Goal: Task Accomplishment & Management: Complete application form

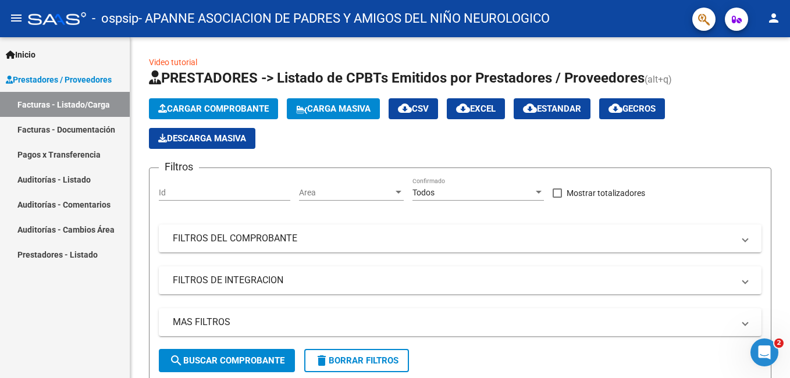
scroll to position [1202, 0]
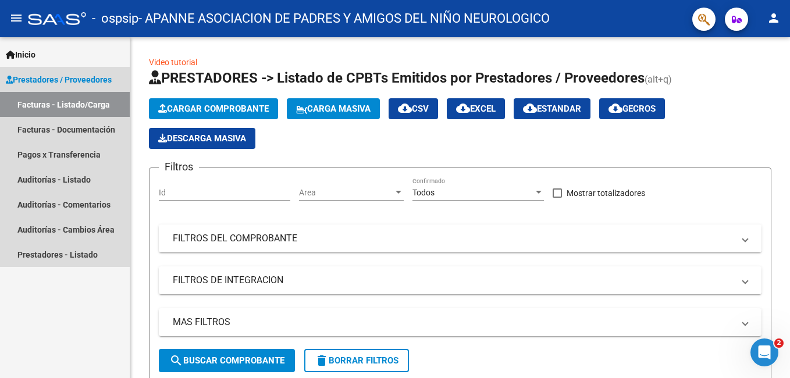
click at [84, 100] on link "Facturas - Listado/Carga" at bounding box center [65, 104] width 130 height 25
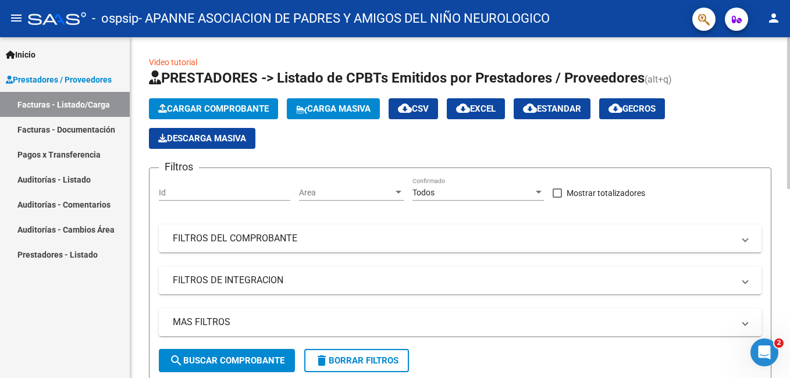
click at [206, 108] on span "Cargar Comprobante" at bounding box center [213, 109] width 111 height 10
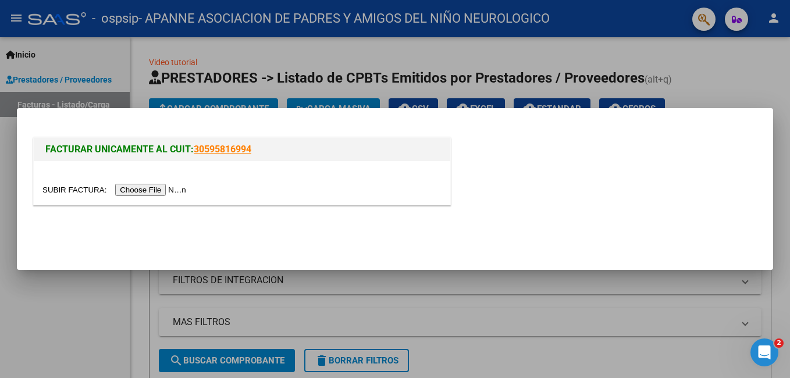
click at [163, 187] on input "file" at bounding box center [115, 190] width 147 height 12
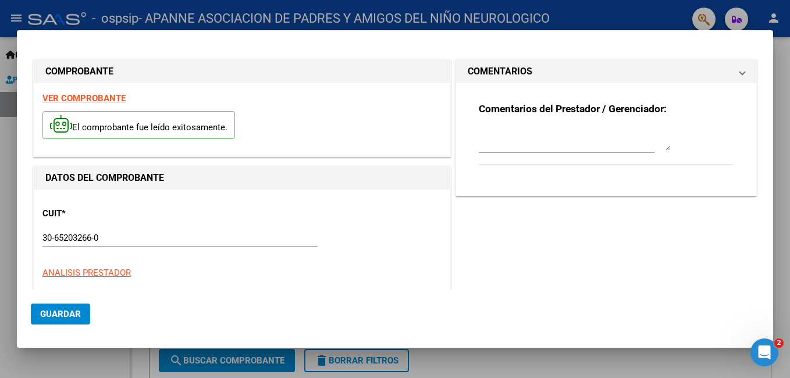
scroll to position [283, 0]
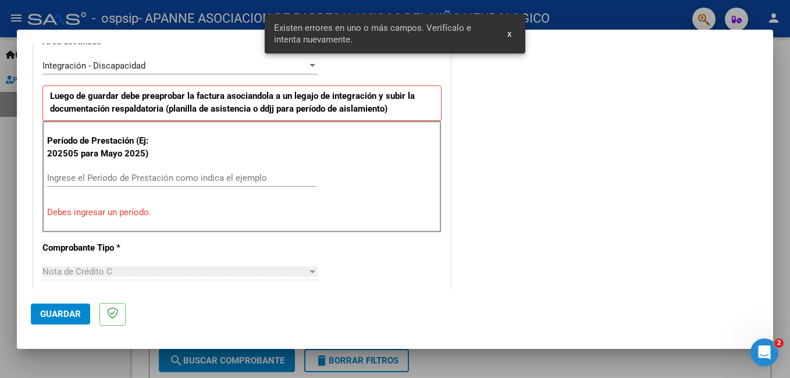
click at [169, 179] on input "Ingrese el Período de Prestación como indica el ejemplo" at bounding box center [181, 178] width 269 height 10
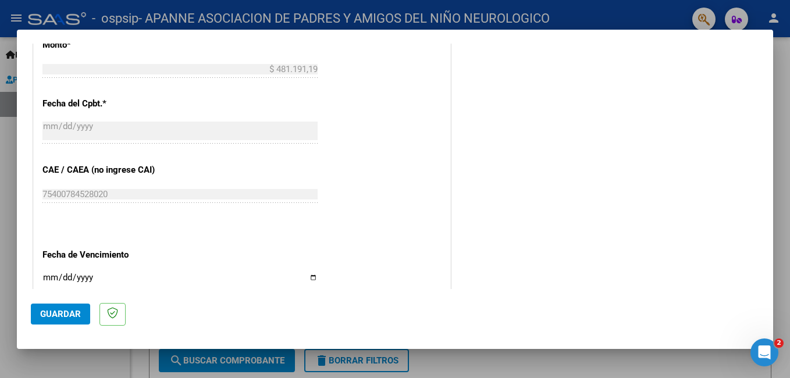
scroll to position [690, 0]
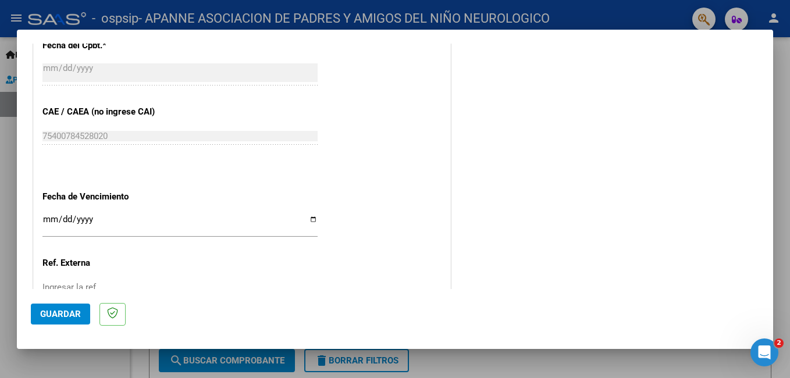
type input "202509"
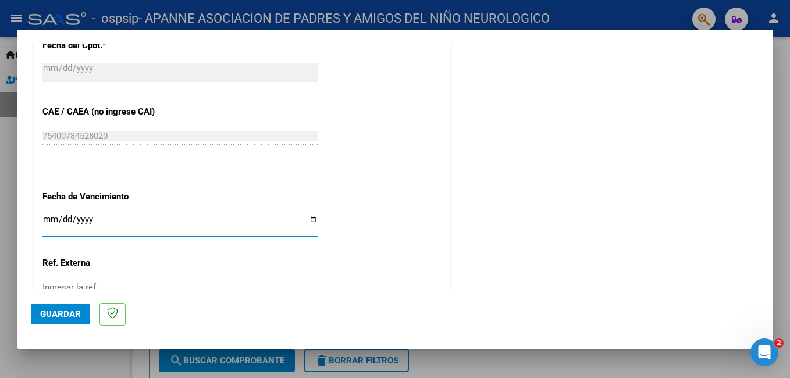
click at [309, 220] on input "Ingresar la fecha" at bounding box center [179, 224] width 275 height 19
type input "[DATE]"
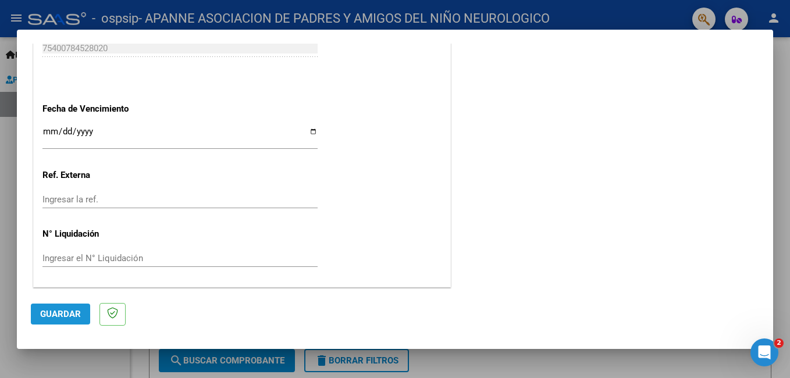
click at [73, 308] on button "Guardar" at bounding box center [60, 314] width 59 height 21
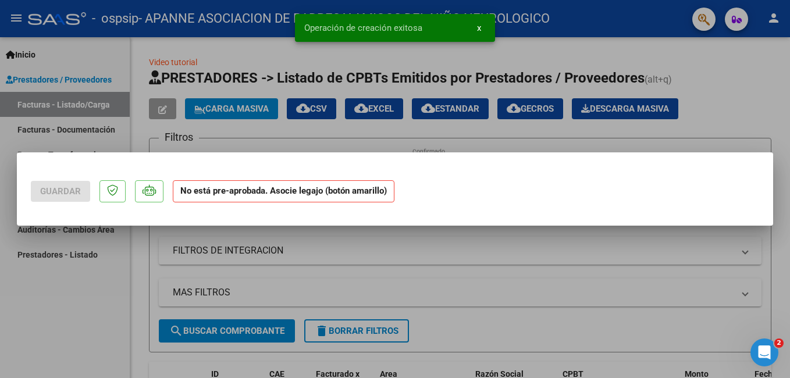
scroll to position [0, 0]
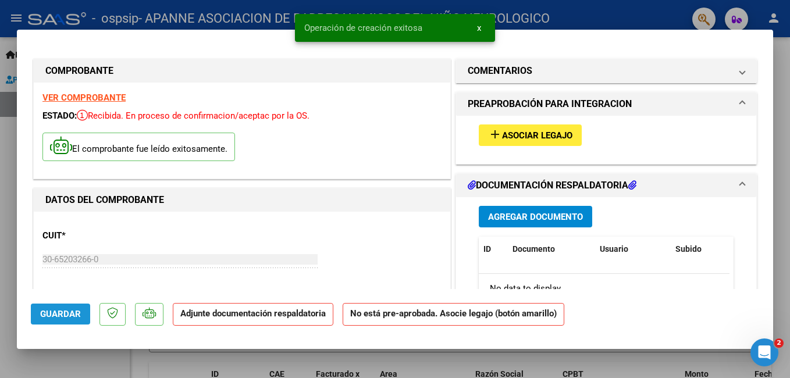
click at [79, 317] on span "Guardar" at bounding box center [60, 314] width 41 height 10
click at [622, 12] on div at bounding box center [395, 189] width 790 height 378
type input "$ 0,00"
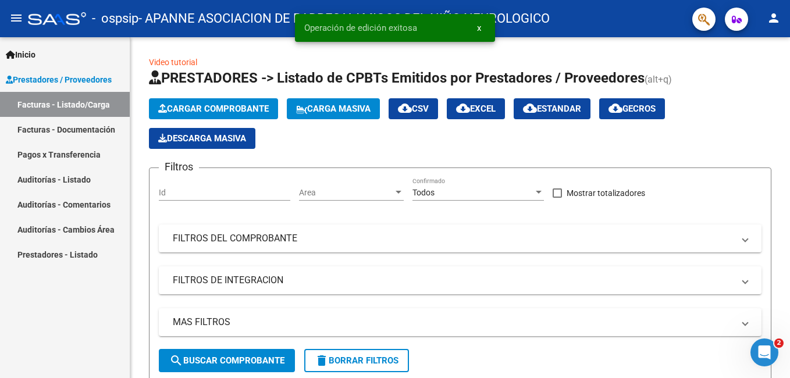
click at [63, 105] on link "Facturas - Listado/Carga" at bounding box center [65, 104] width 130 height 25
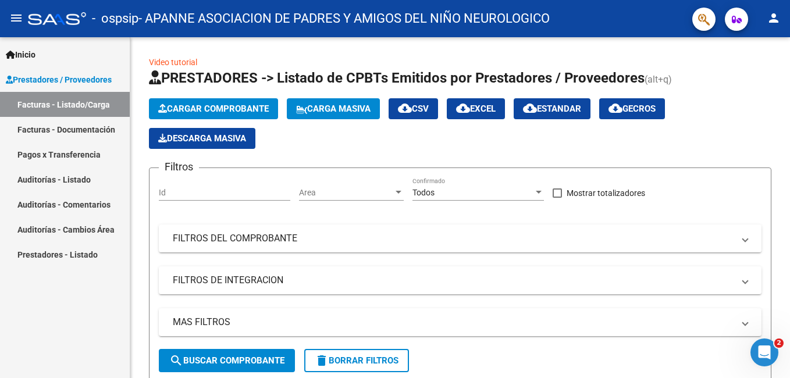
click at [74, 126] on link "Facturas - Documentación" at bounding box center [65, 129] width 130 height 25
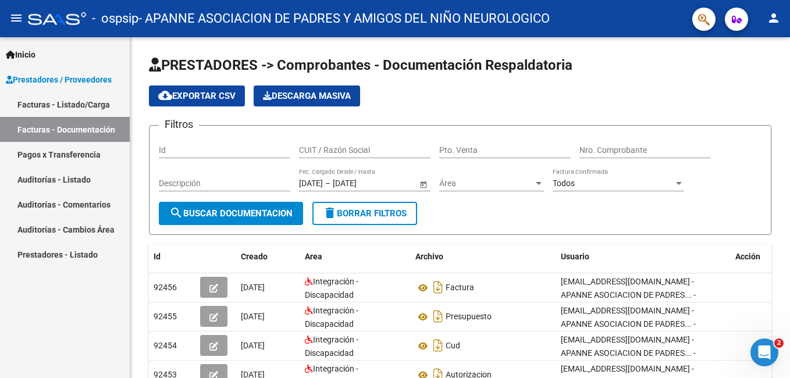
click at [84, 101] on link "Facturas - Listado/Carga" at bounding box center [65, 104] width 130 height 25
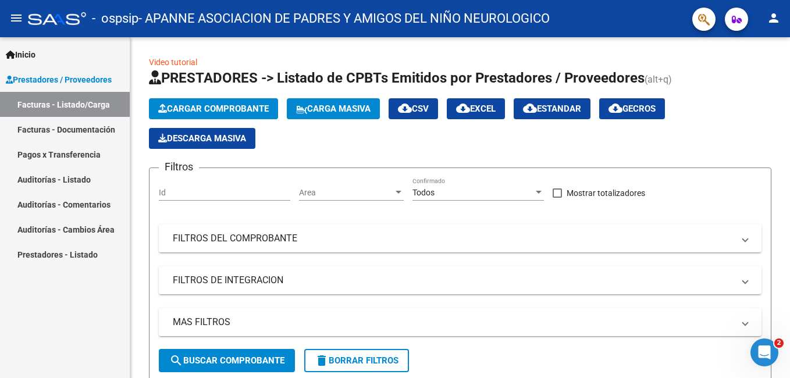
click at [85, 127] on link "Facturas - Documentación" at bounding box center [65, 129] width 130 height 25
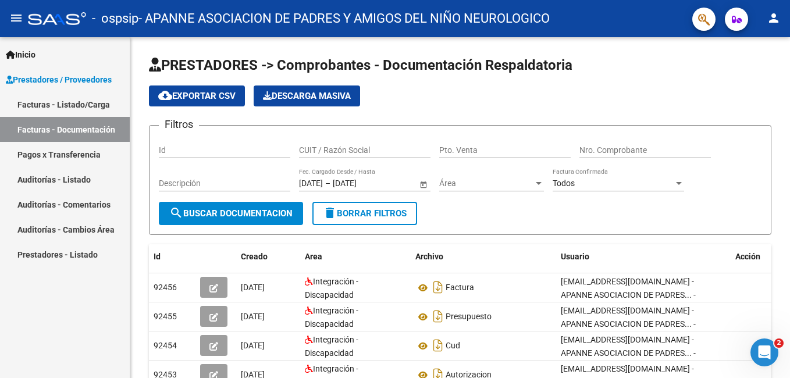
click at [81, 104] on link "Facturas - Listado/Carga" at bounding box center [65, 104] width 130 height 25
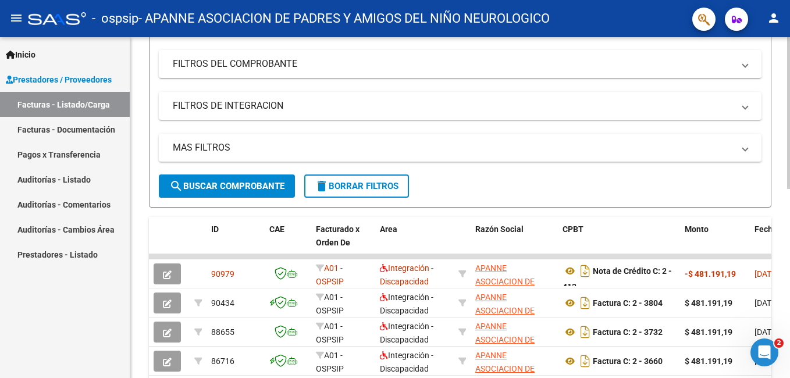
scroll to position [233, 0]
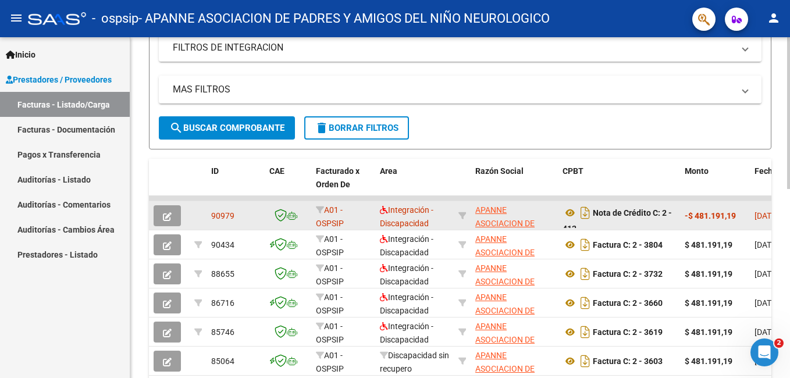
click at [172, 212] on button "button" at bounding box center [167, 215] width 27 height 21
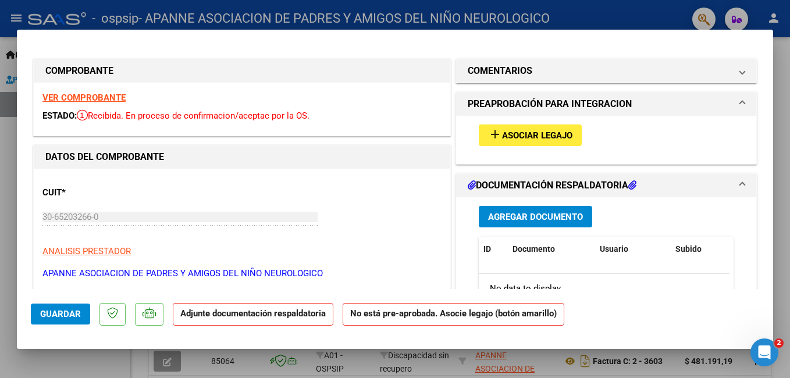
click at [502, 130] on span "Asociar Legajo" at bounding box center [537, 135] width 70 height 10
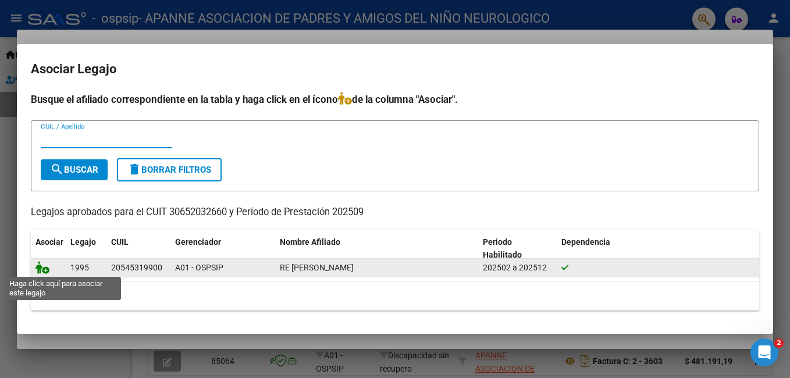
click at [45, 266] on icon at bounding box center [42, 267] width 14 height 13
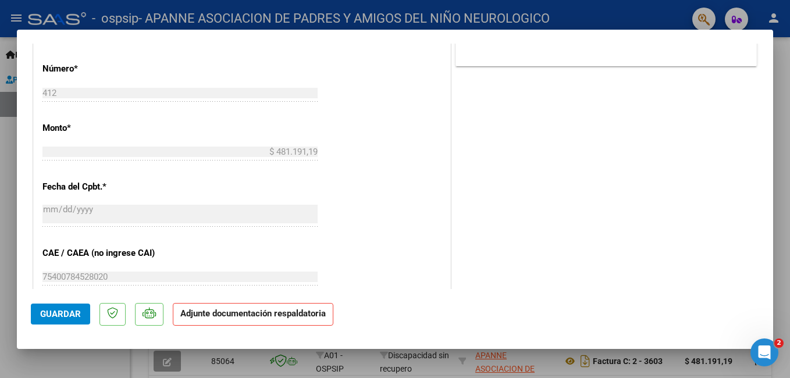
scroll to position [582, 0]
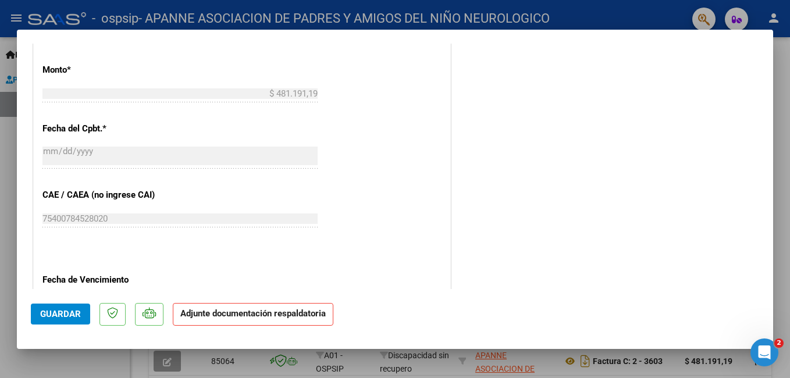
click at [75, 316] on span "Guardar" at bounding box center [60, 314] width 41 height 10
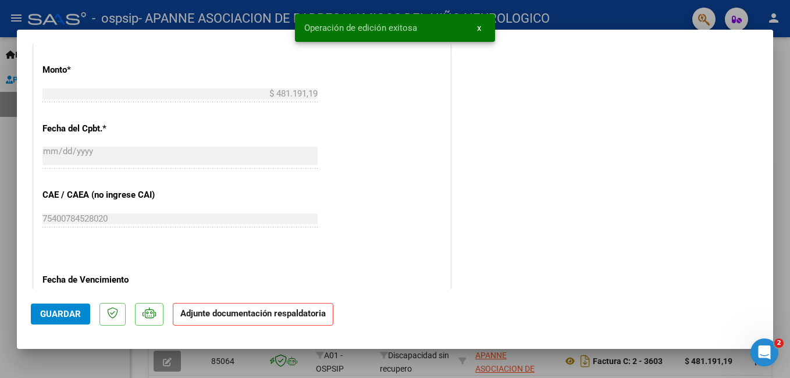
click at [600, 8] on div at bounding box center [395, 189] width 790 height 378
type input "$ 0,00"
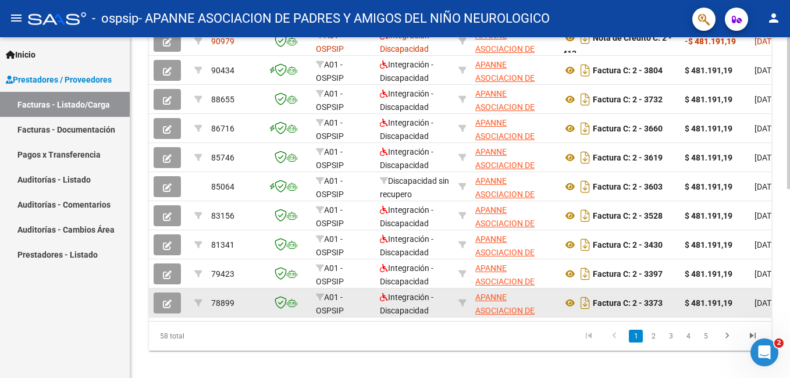
scroll to position [426, 0]
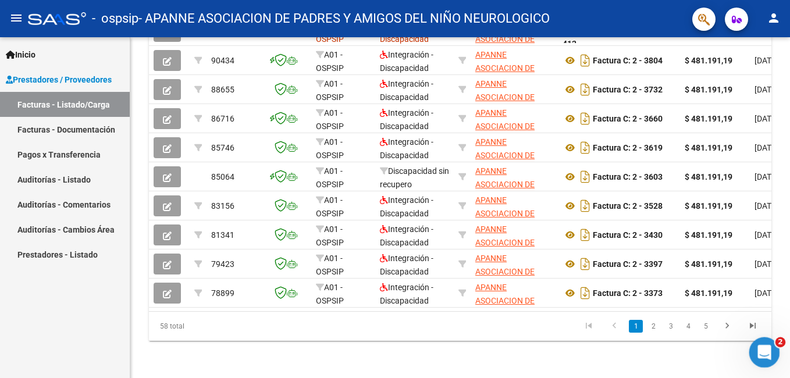
click at [765, 347] on icon "Abrir Intercom Messenger" at bounding box center [762, 350] width 19 height 19
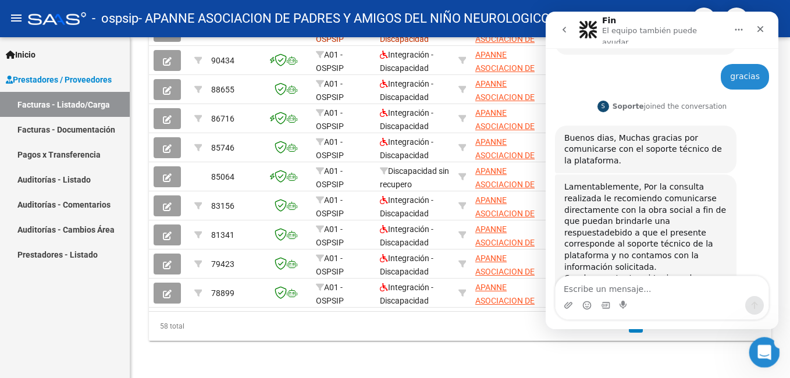
scroll to position [0, 0]
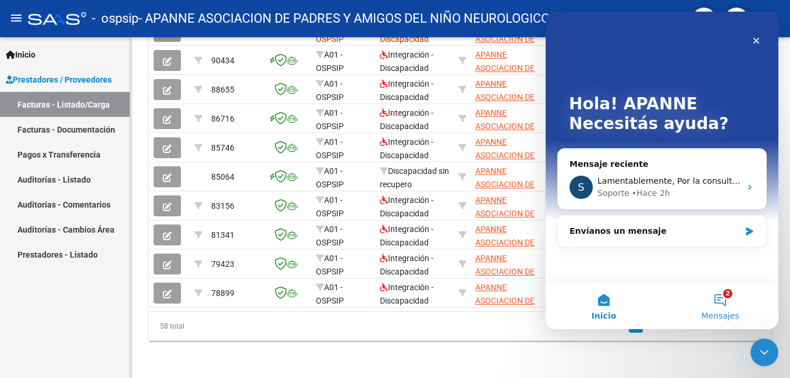
click at [715, 299] on button "2 Mensajes" at bounding box center [720, 306] width 116 height 47
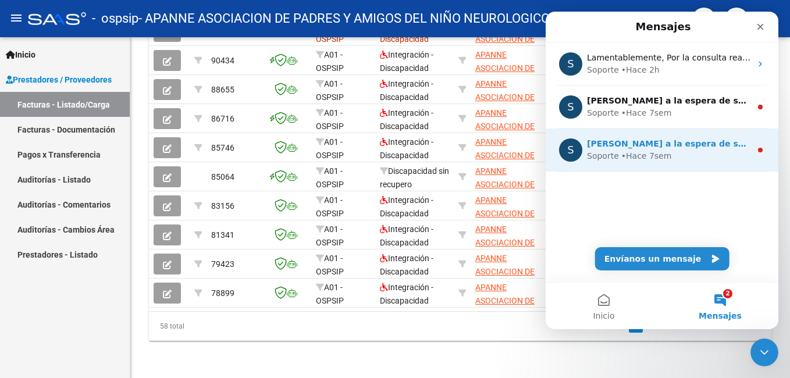
click at [740, 149] on div "[PERSON_NAME] a la espera de sus comentarios" at bounding box center [669, 144] width 164 height 12
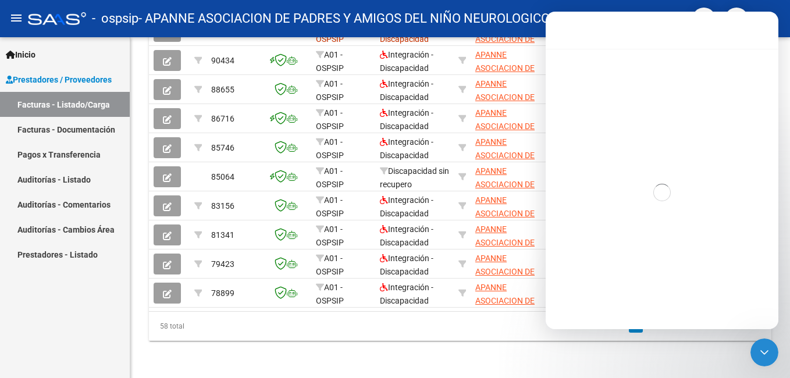
scroll to position [47, 0]
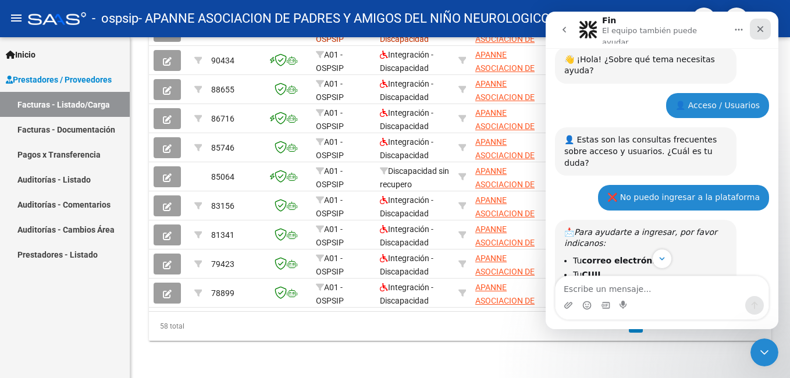
click at [758, 26] on icon "Cerrar" at bounding box center [760, 29] width 6 height 6
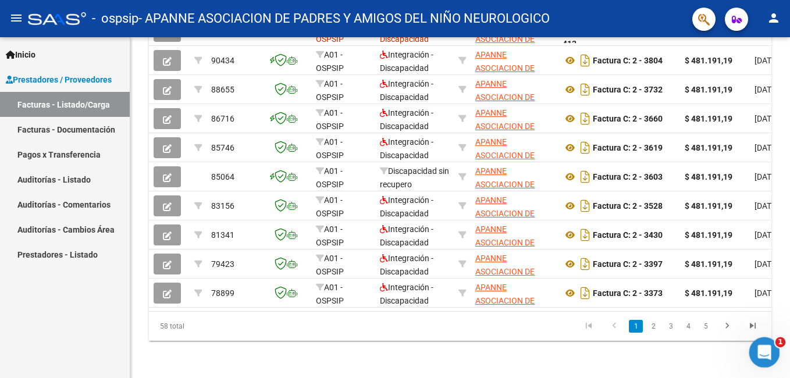
click at [761, 344] on icon "Abrir Intercom Messenger" at bounding box center [762, 350] width 19 height 19
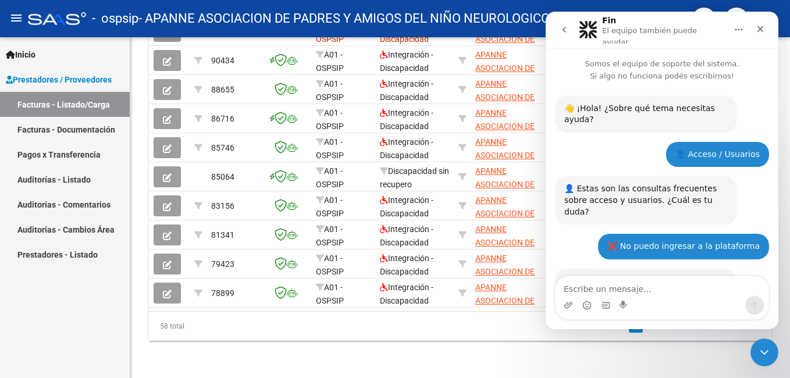
scroll to position [414, 0]
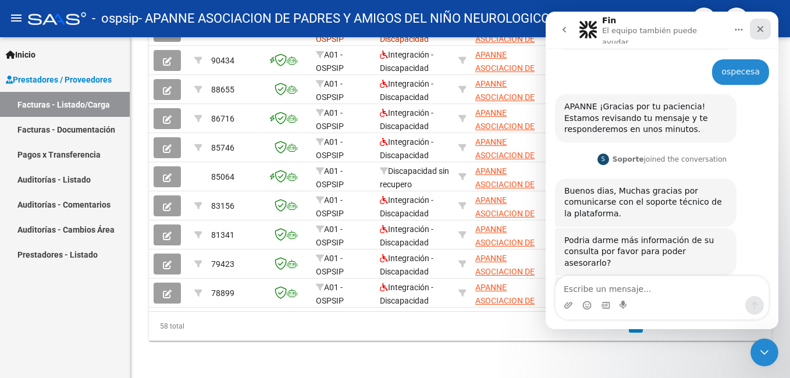
click at [762, 30] on icon "Cerrar" at bounding box center [760, 28] width 9 height 9
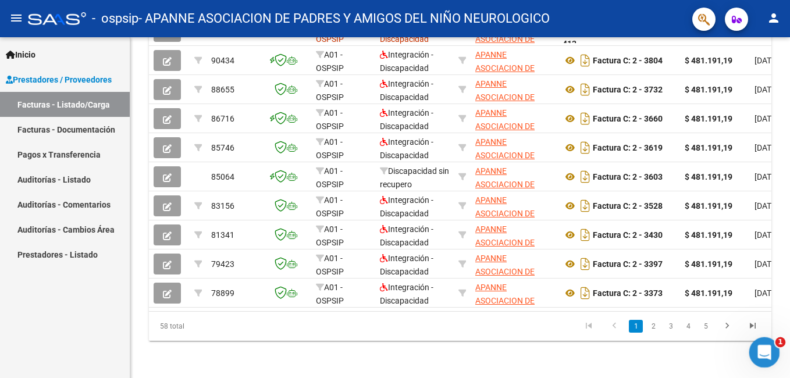
click at [766, 354] on icon "Abrir Intercom Messenger" at bounding box center [762, 350] width 19 height 19
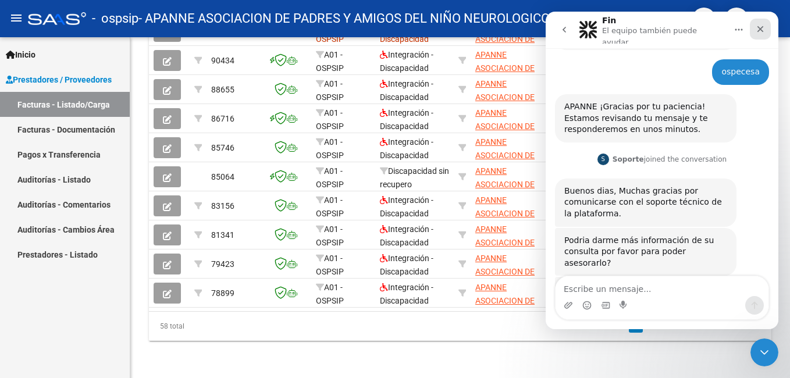
click at [758, 30] on icon "Cerrar" at bounding box center [760, 28] width 9 height 9
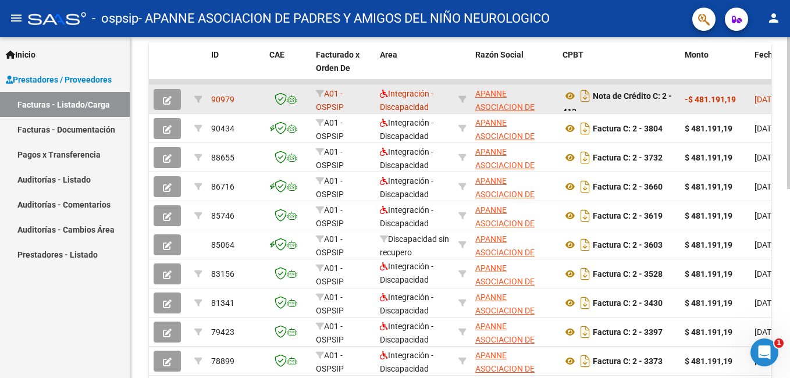
scroll to position [58, 0]
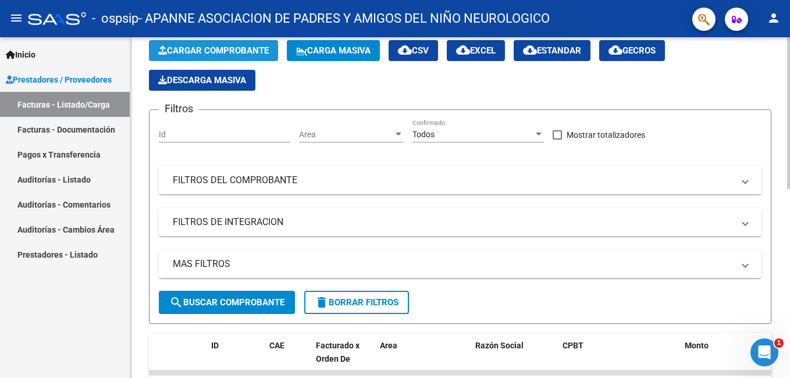
click at [197, 51] on span "Cargar Comprobante" at bounding box center [213, 50] width 111 height 10
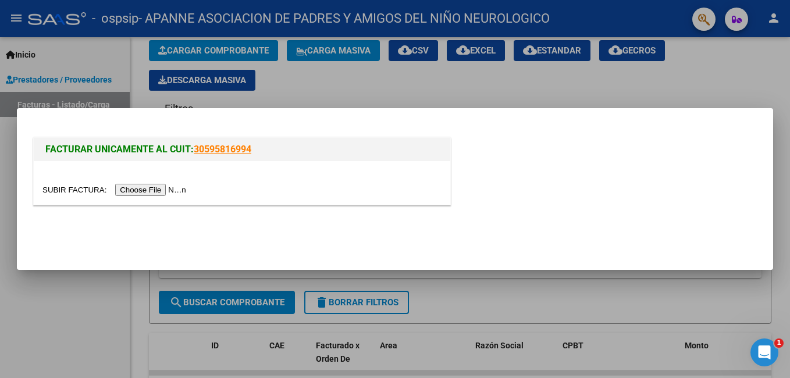
click at [150, 189] on input "file" at bounding box center [115, 190] width 147 height 12
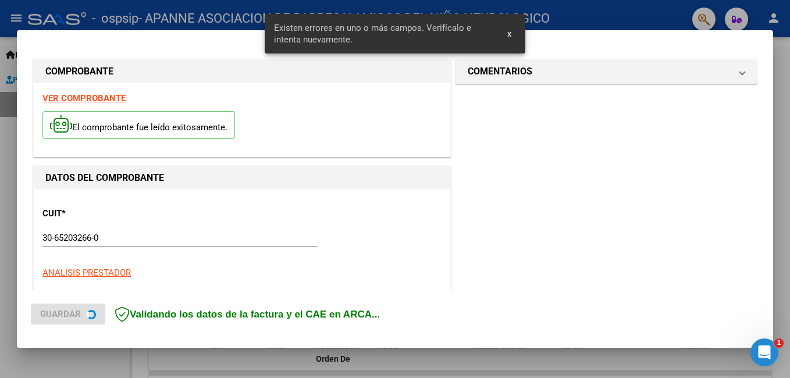
scroll to position [283, 0]
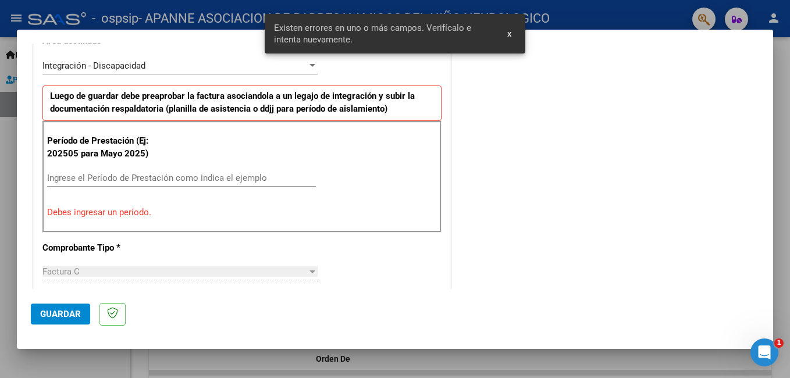
click at [152, 168] on div "Período de Prestación (Ej: 202505 para [DATE]) Ingrese el Período de Prestación…" at bounding box center [241, 177] width 399 height 112
click at [146, 175] on input "Ingrese el Período de Prestación como indica el ejemplo" at bounding box center [181, 178] width 269 height 10
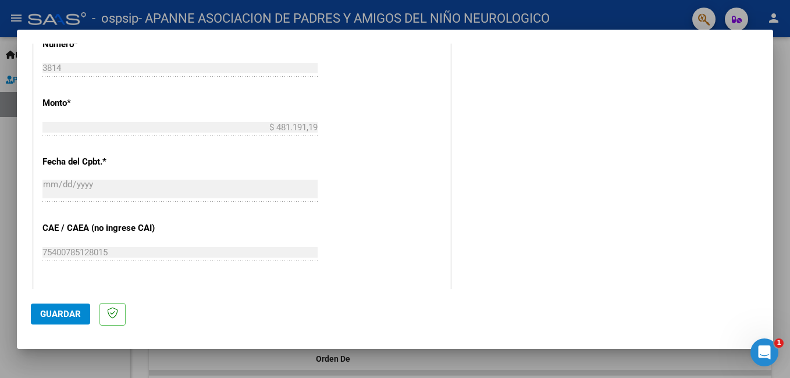
scroll to position [690, 0]
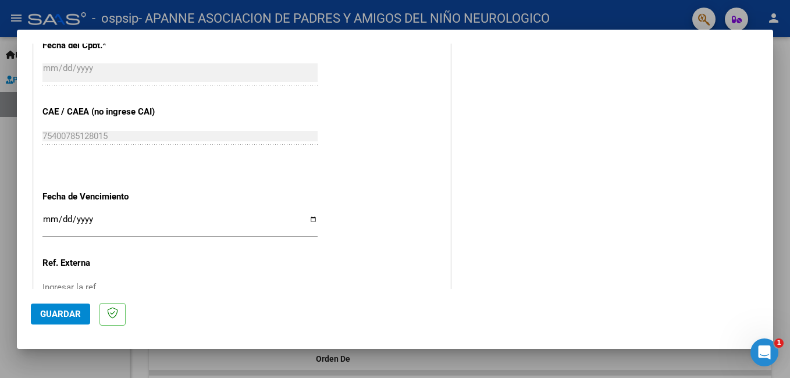
type input "202509"
click at [311, 220] on input "Ingresar la fecha" at bounding box center [179, 224] width 275 height 19
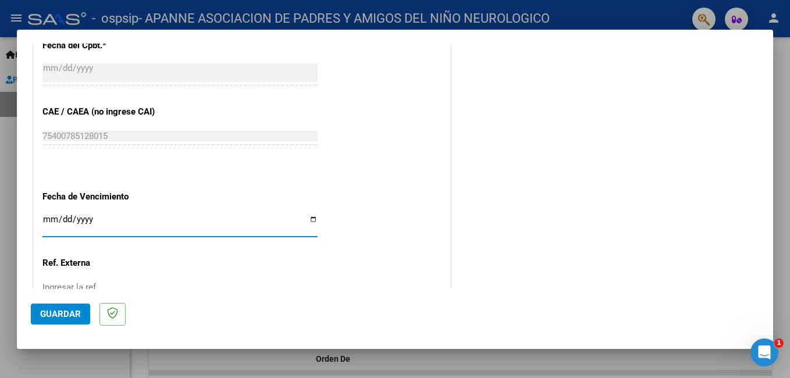
type input "[DATE]"
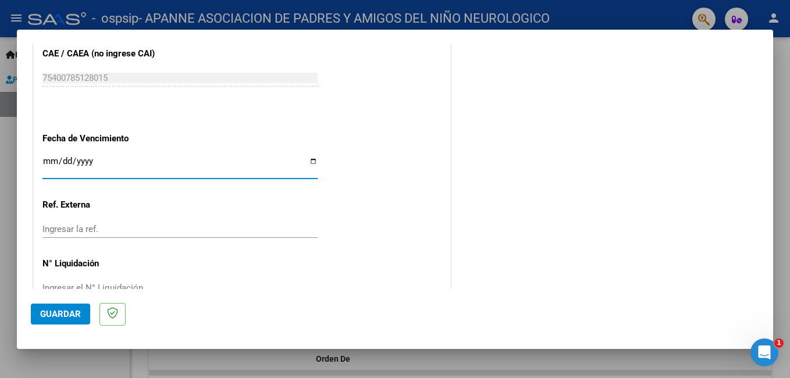
scroll to position [778, 0]
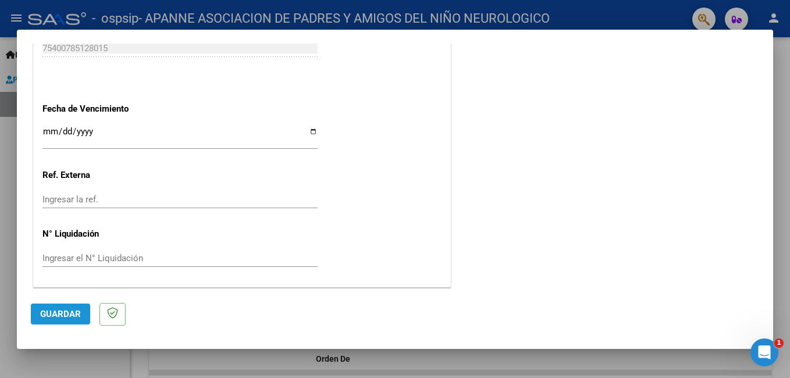
click at [68, 310] on span "Guardar" at bounding box center [60, 314] width 41 height 10
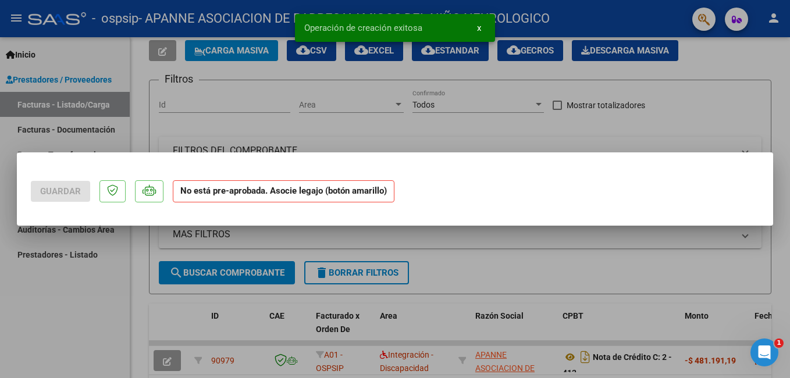
scroll to position [0, 0]
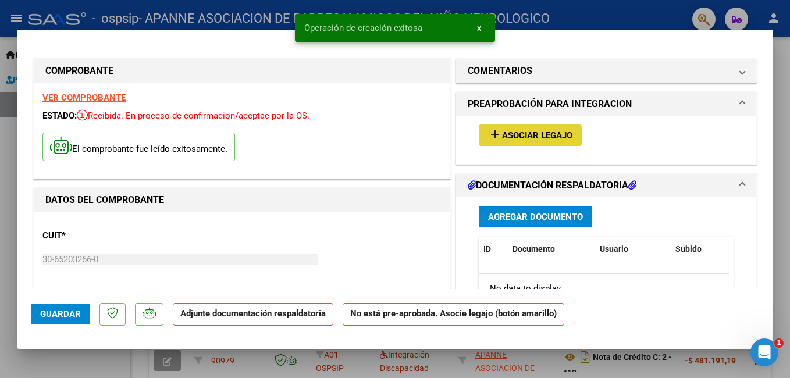
click at [510, 135] on span "Asociar Legajo" at bounding box center [537, 135] width 70 height 10
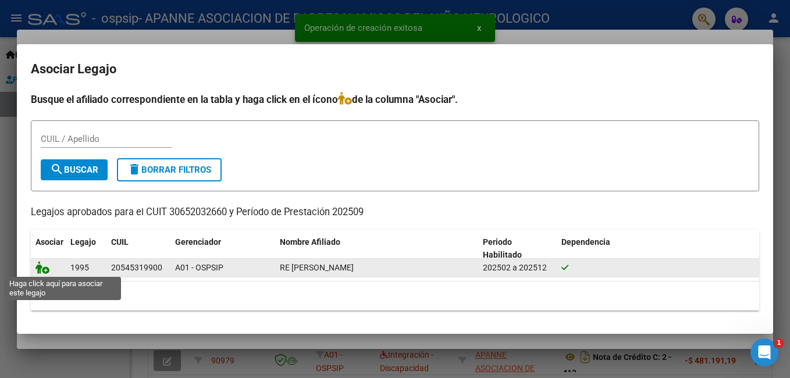
click at [45, 268] on icon at bounding box center [42, 267] width 14 height 13
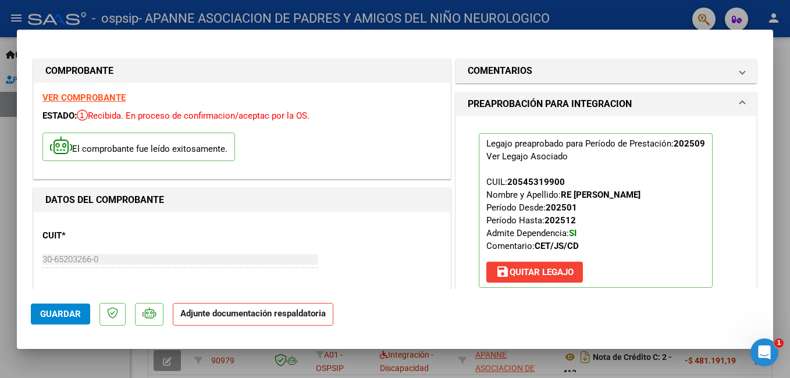
click at [63, 311] on span "Guardar" at bounding box center [60, 314] width 41 height 10
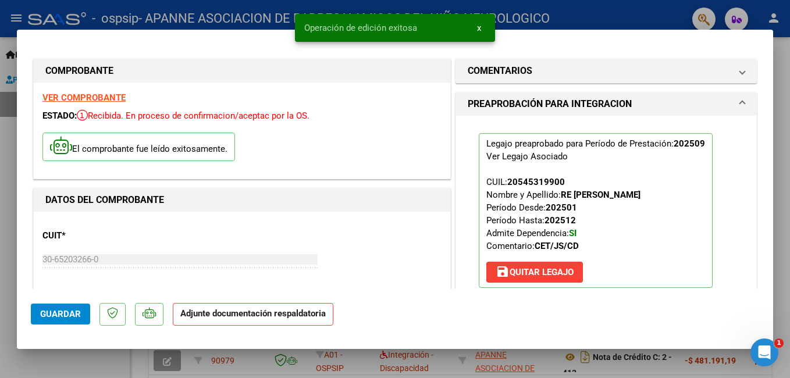
click at [592, 20] on div at bounding box center [395, 189] width 790 height 378
type input "$ 0,00"
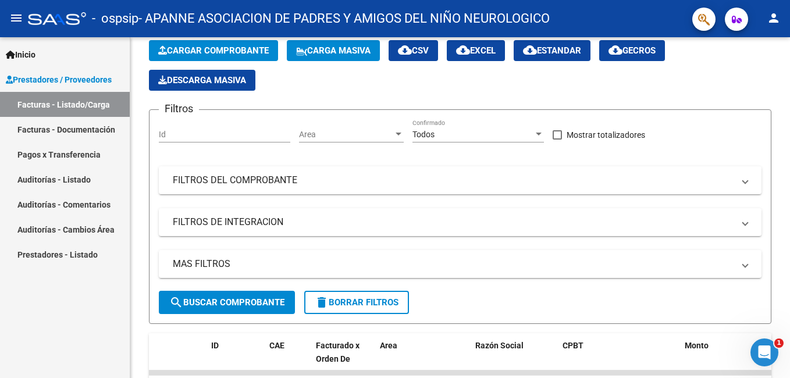
click at [76, 104] on link "Facturas - Listado/Carga" at bounding box center [65, 104] width 130 height 25
click at [78, 121] on link "Facturas - Documentación" at bounding box center [65, 129] width 130 height 25
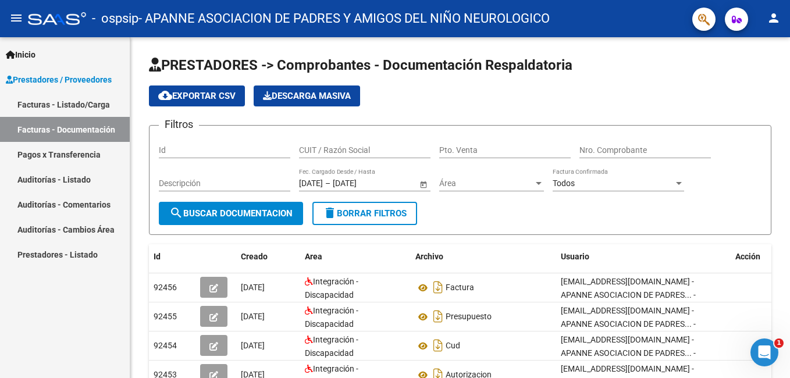
click at [87, 101] on link "Facturas - Listado/Carga" at bounding box center [65, 104] width 130 height 25
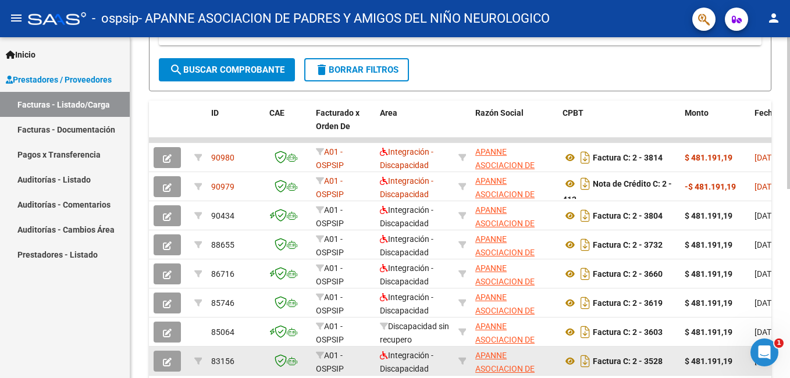
scroll to position [1, 0]
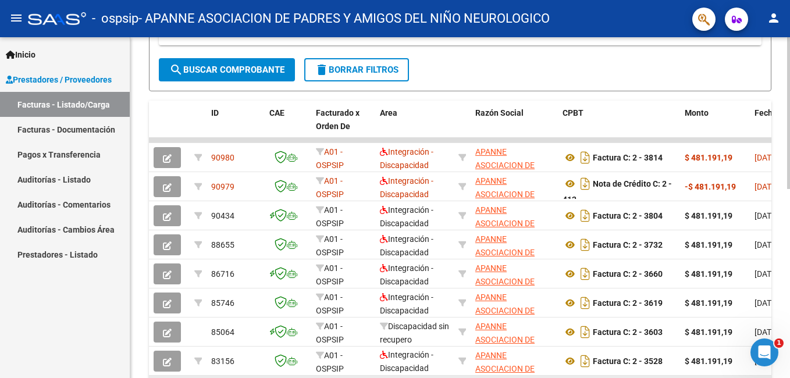
drag, startPoint x: 607, startPoint y: 377, endPoint x: 728, endPoint y: 377, distance: 120.4
click at [727, 377] on html "menu - ospsip - APANNE ASOCIACION DE PADRES Y AMIGOS DEL NIÑO NEUROLOGICO perso…" at bounding box center [395, 189] width 790 height 378
click at [789, 217] on html "menu - ospsip - APANNE ASOCIACION DE PADRES Y AMIGOS DEL NIÑO NEUROLOGICO perso…" at bounding box center [395, 189] width 790 height 378
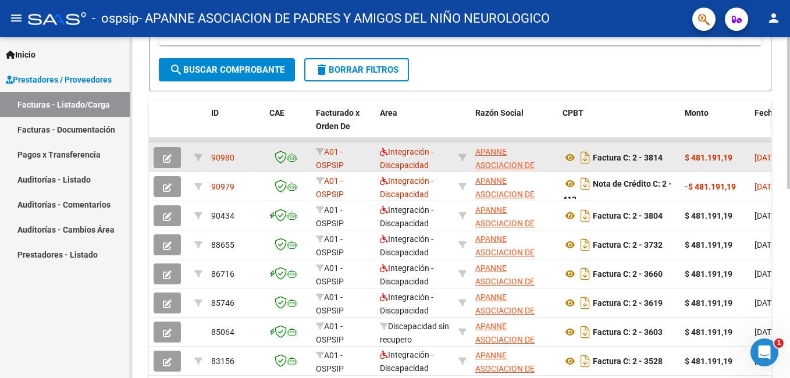
click at [165, 156] on icon "button" at bounding box center [167, 158] width 9 height 9
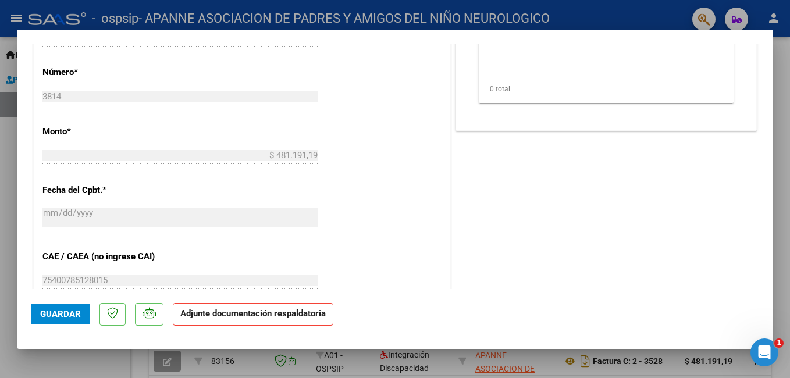
scroll to position [345, 0]
